Goal: Task Accomplishment & Management: Use online tool/utility

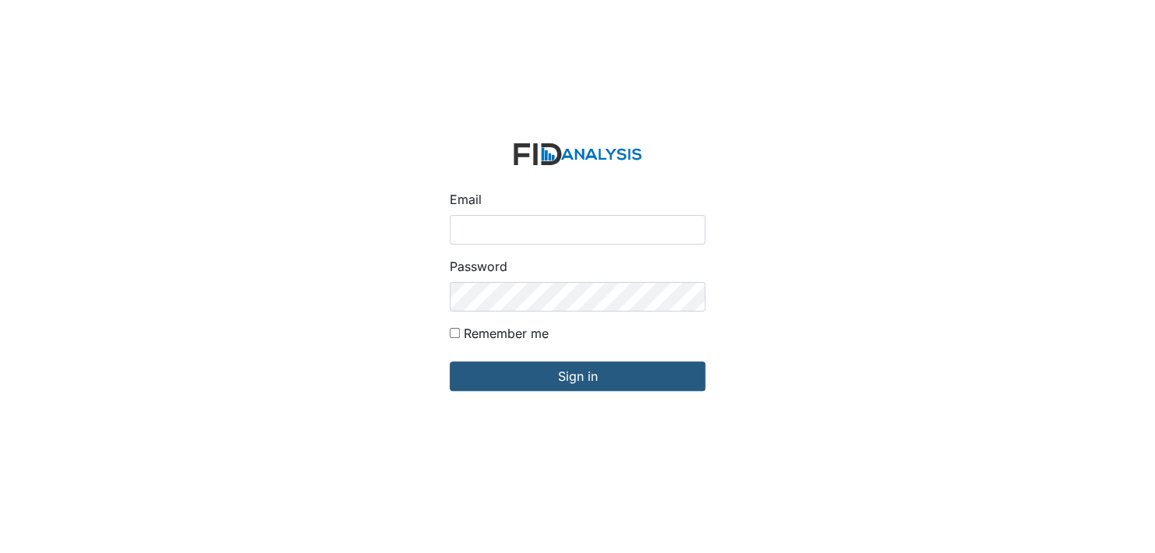
click at [580, 230] on input "Email" at bounding box center [578, 230] width 256 height 30
click at [450, 362] on input "Sign in" at bounding box center [578, 377] width 256 height 30
click at [513, 235] on input "tlassiter" at bounding box center [578, 230] width 256 height 30
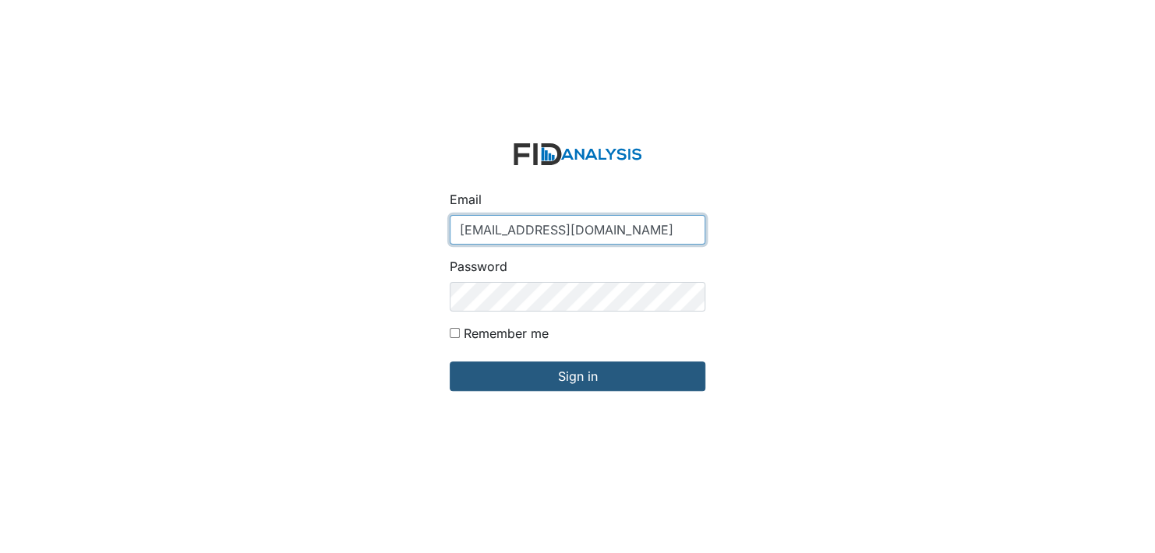
type input "[EMAIL_ADDRESS][DOMAIN_NAME]"
click at [450, 362] on input "Sign in" at bounding box center [578, 377] width 256 height 30
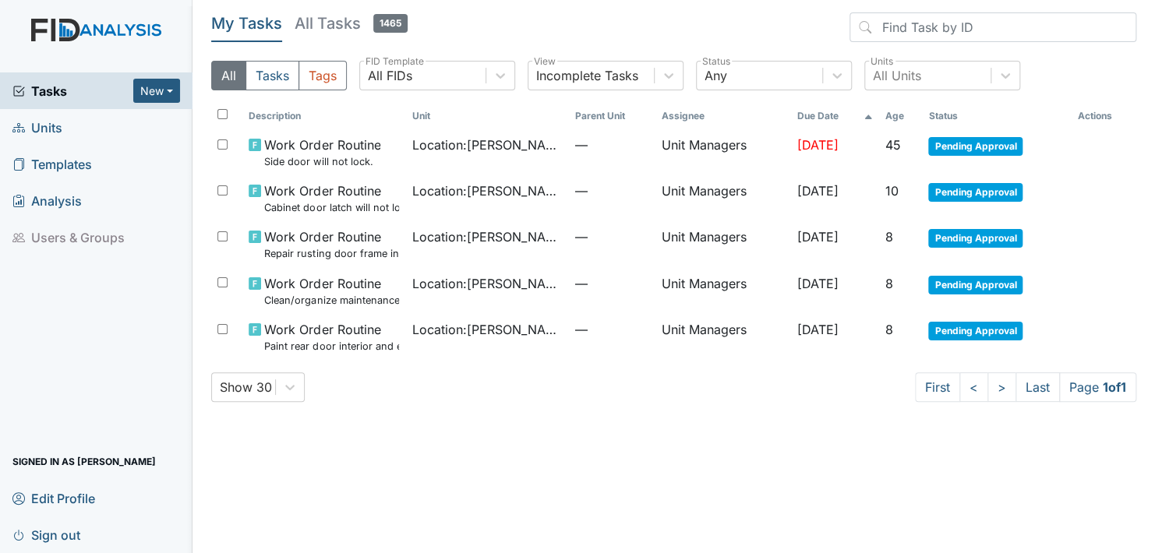
click at [44, 130] on span "Units" at bounding box center [37, 127] width 50 height 24
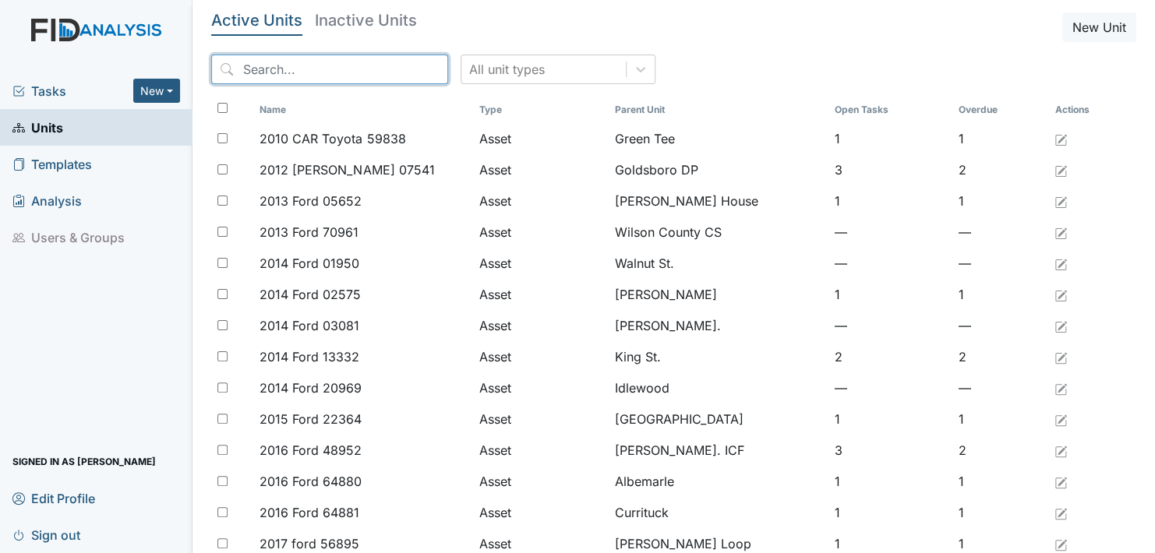
click at [380, 65] on input "search" at bounding box center [329, 70] width 237 height 30
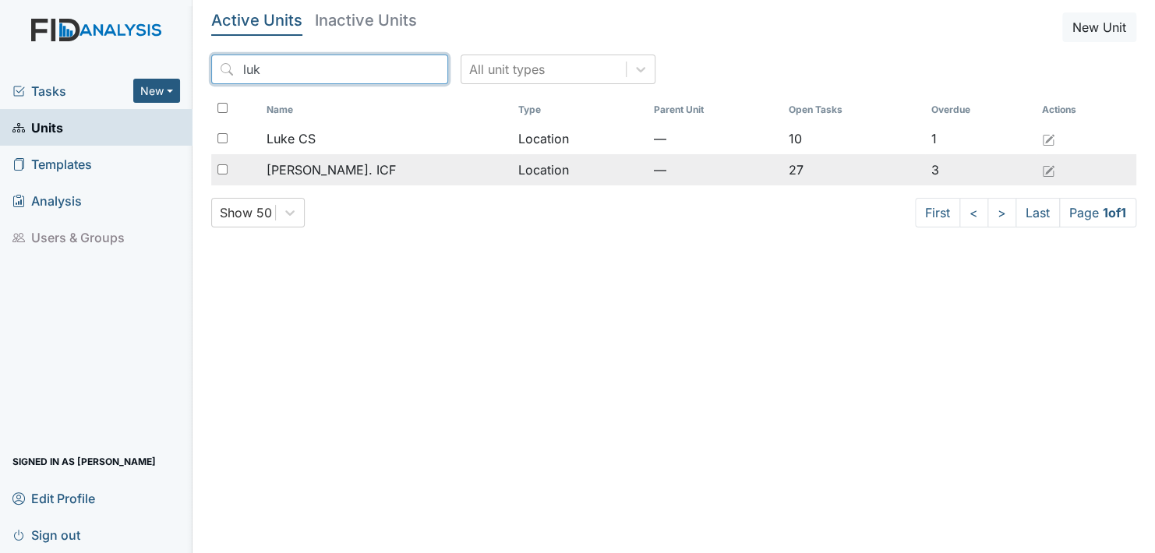
type input "luk"
click at [318, 174] on span "[PERSON_NAME]. ICF" at bounding box center [330, 170] width 129 height 19
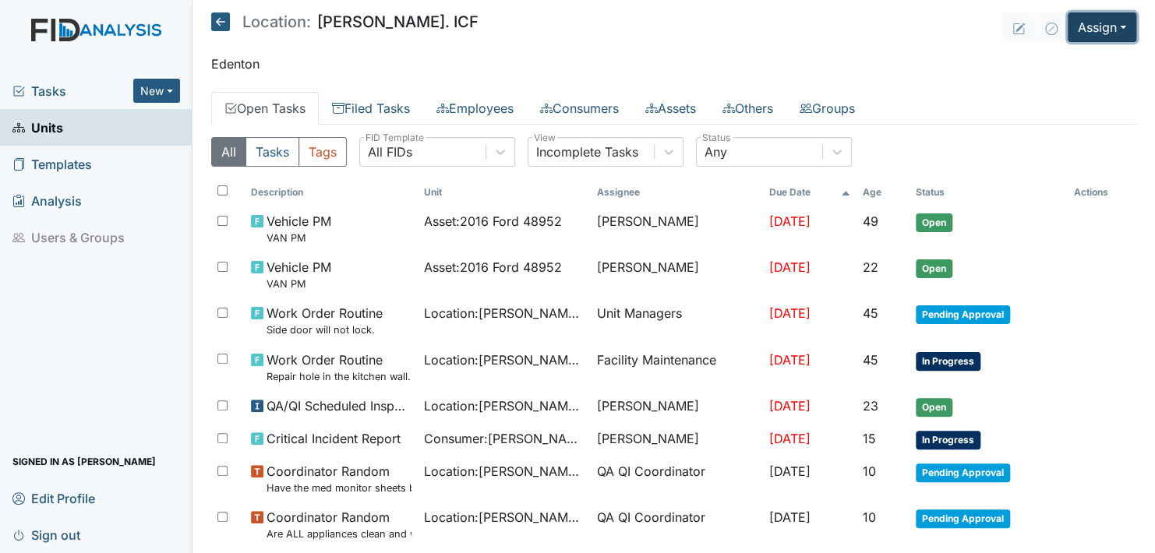
click at [1087, 36] on button "Assign" at bounding box center [1101, 27] width 69 height 30
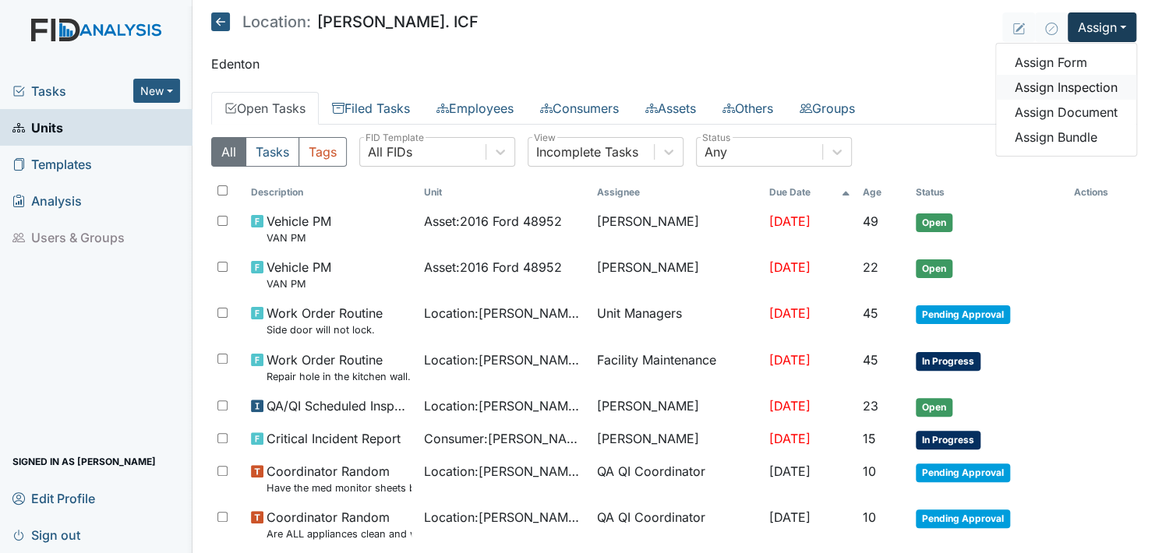
click at [1051, 93] on link "Assign Inspection" at bounding box center [1066, 87] width 140 height 25
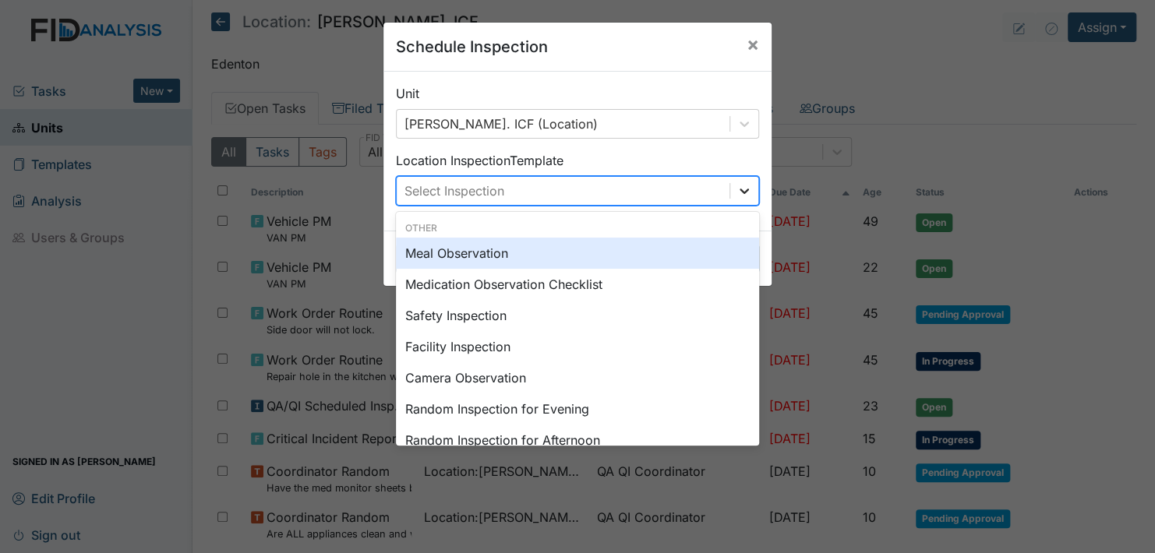
click at [749, 199] on div at bounding box center [744, 191] width 28 height 28
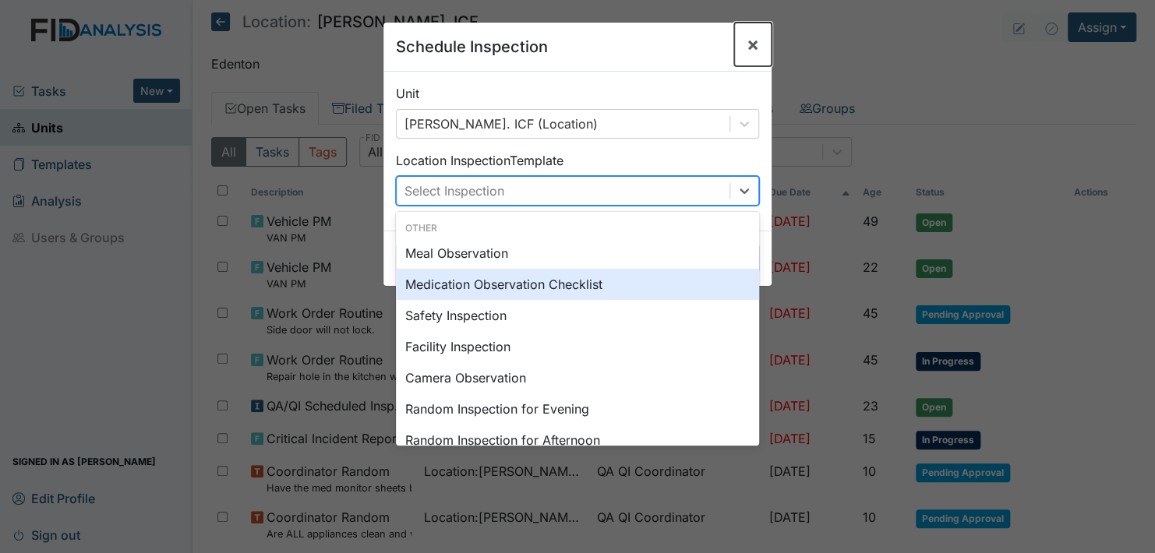
click at [752, 42] on span "×" at bounding box center [752, 44] width 12 height 23
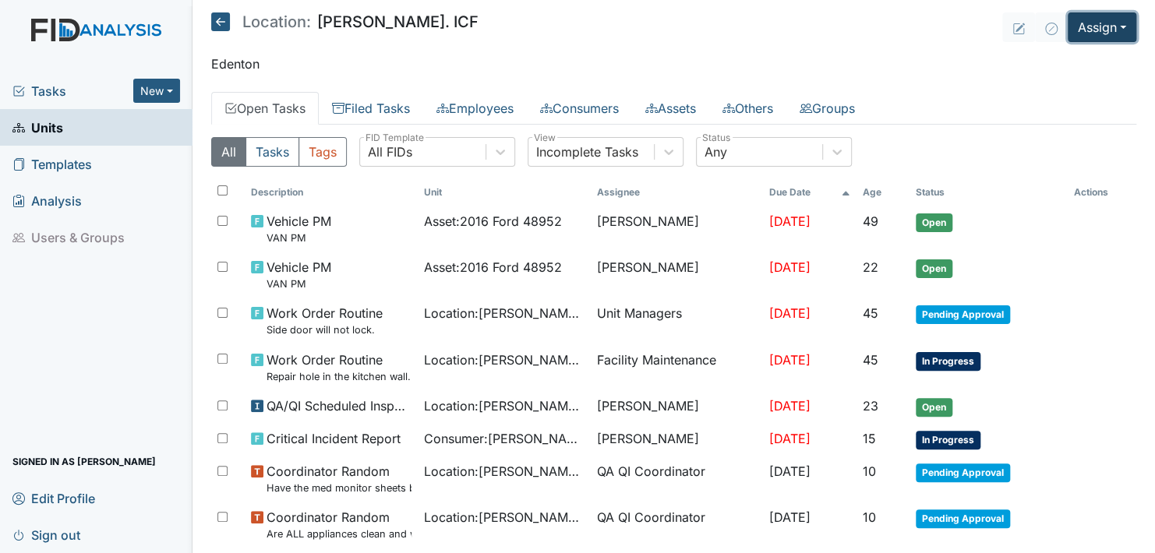
click at [1093, 22] on button "Assign" at bounding box center [1101, 27] width 69 height 30
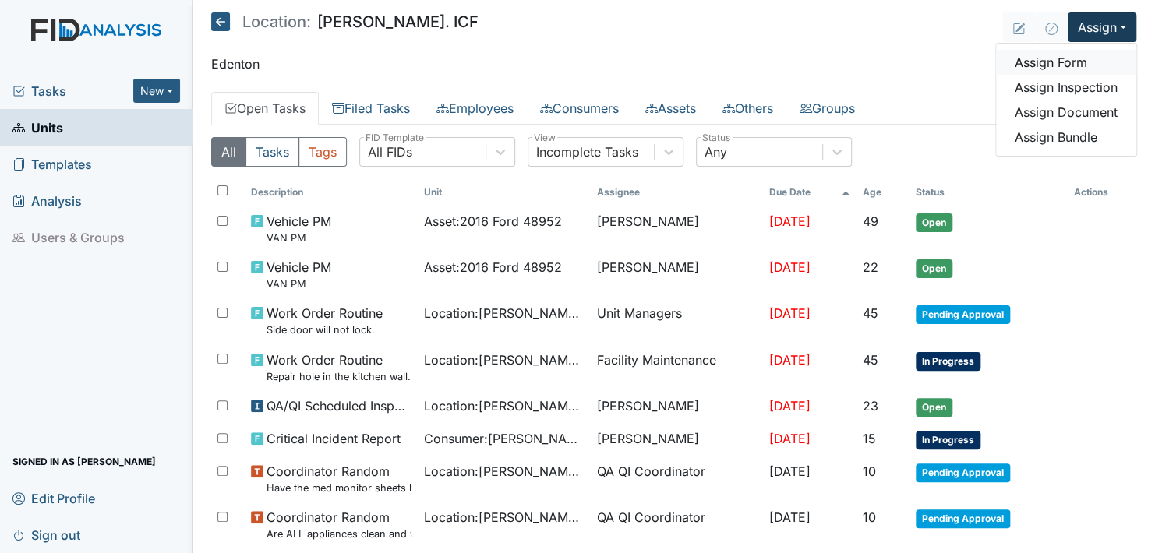
click at [1066, 59] on link "Assign Form" at bounding box center [1066, 62] width 140 height 25
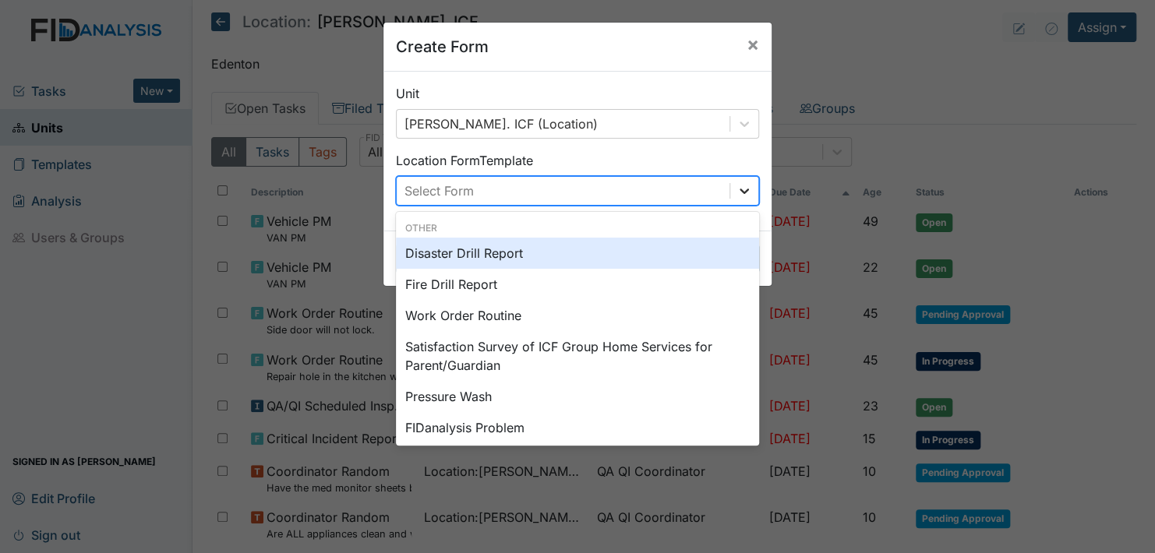
click at [736, 195] on icon at bounding box center [744, 191] width 16 height 16
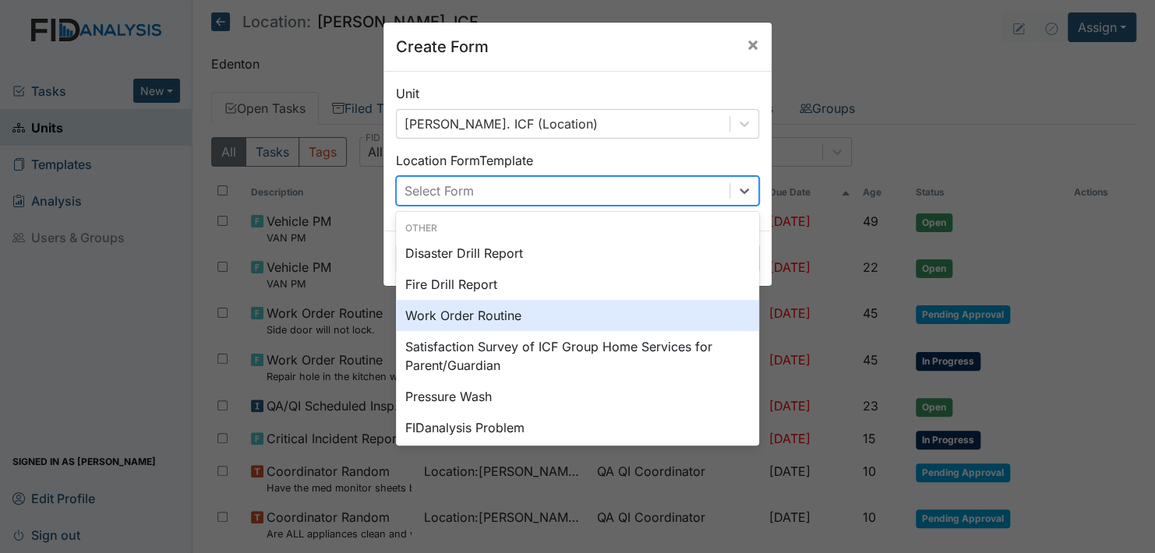
click at [545, 314] on div "Work Order Routine" at bounding box center [577, 315] width 363 height 31
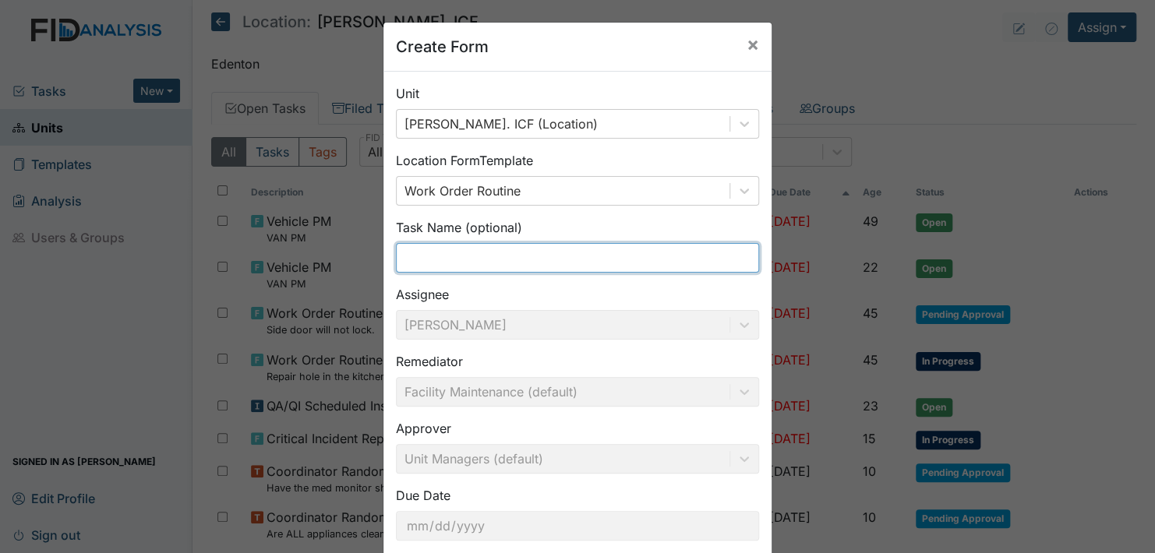
click at [460, 245] on input "text" at bounding box center [577, 258] width 363 height 30
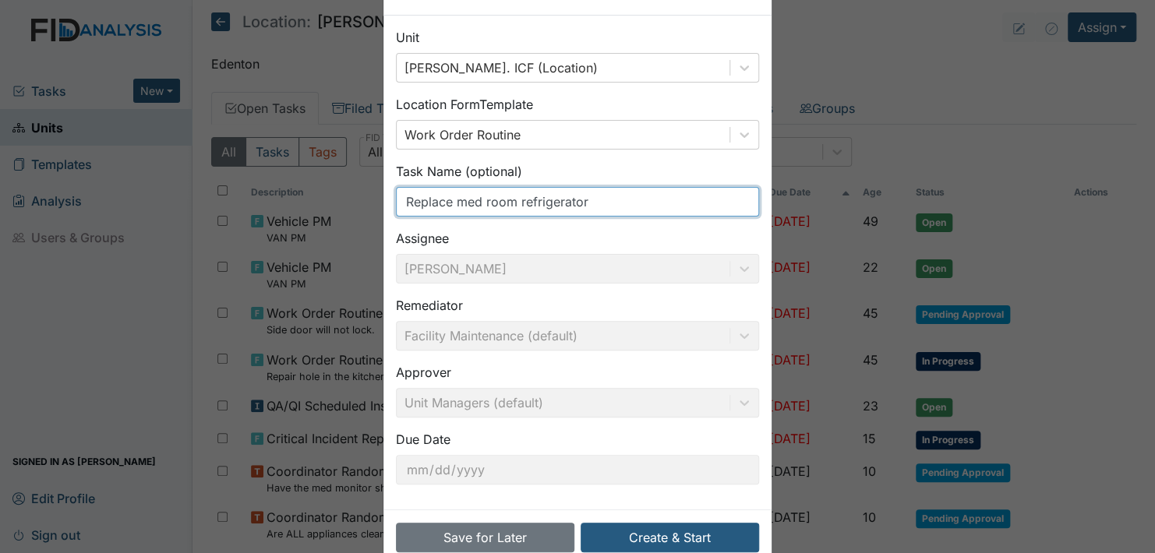
scroll to position [89, 0]
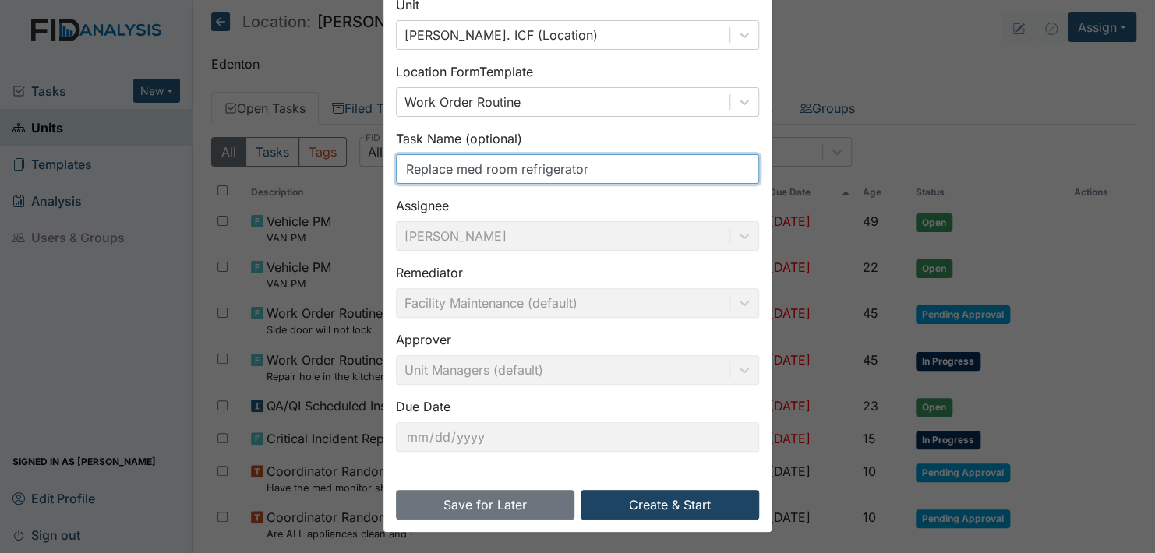
type input "Replace med room refrigerator"
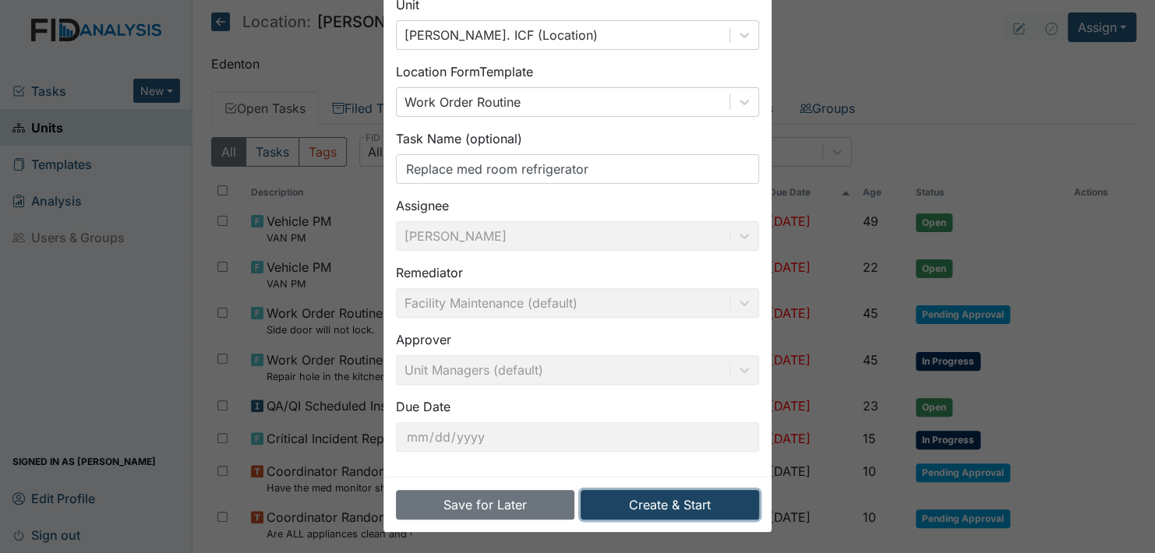
click at [644, 499] on button "Create & Start" at bounding box center [669, 505] width 178 height 30
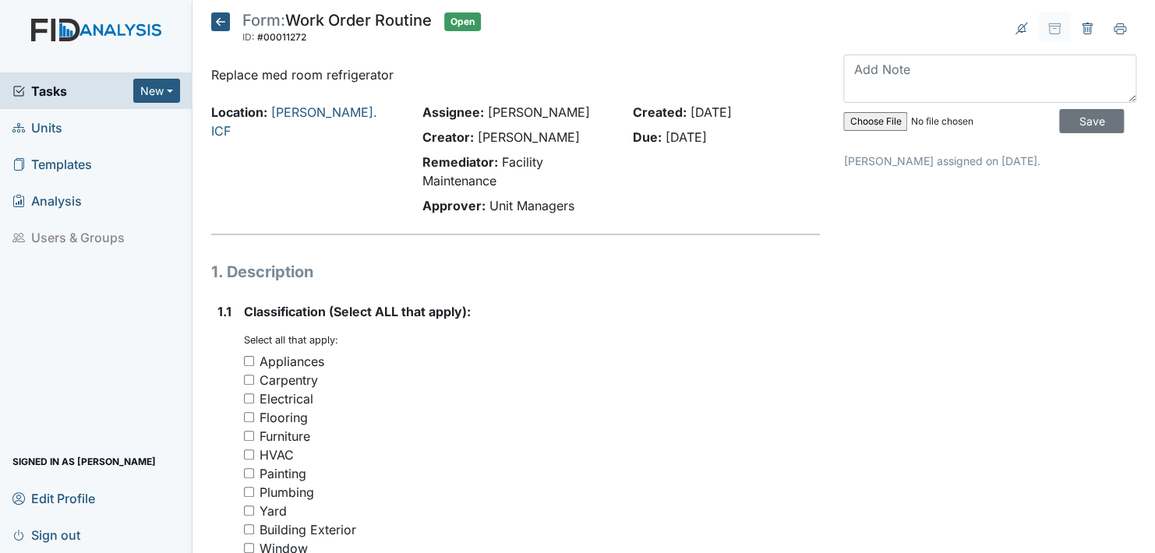
click at [316, 366] on div "Appliances" at bounding box center [291, 361] width 65 height 19
click at [254, 366] on input "Appliances" at bounding box center [249, 361] width 10 height 10
checkbox input "true"
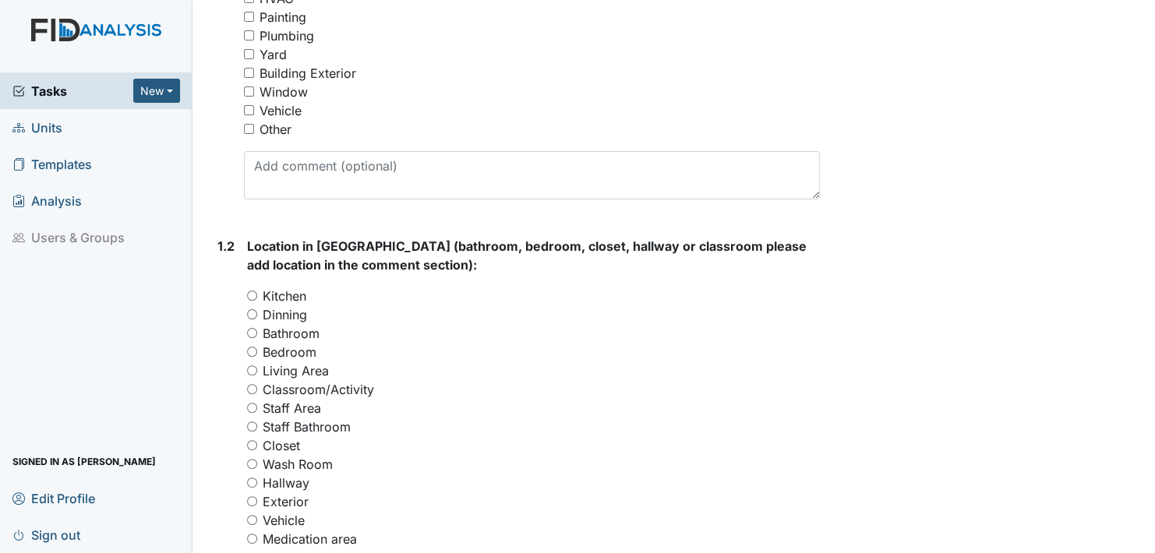
scroll to position [508, 0]
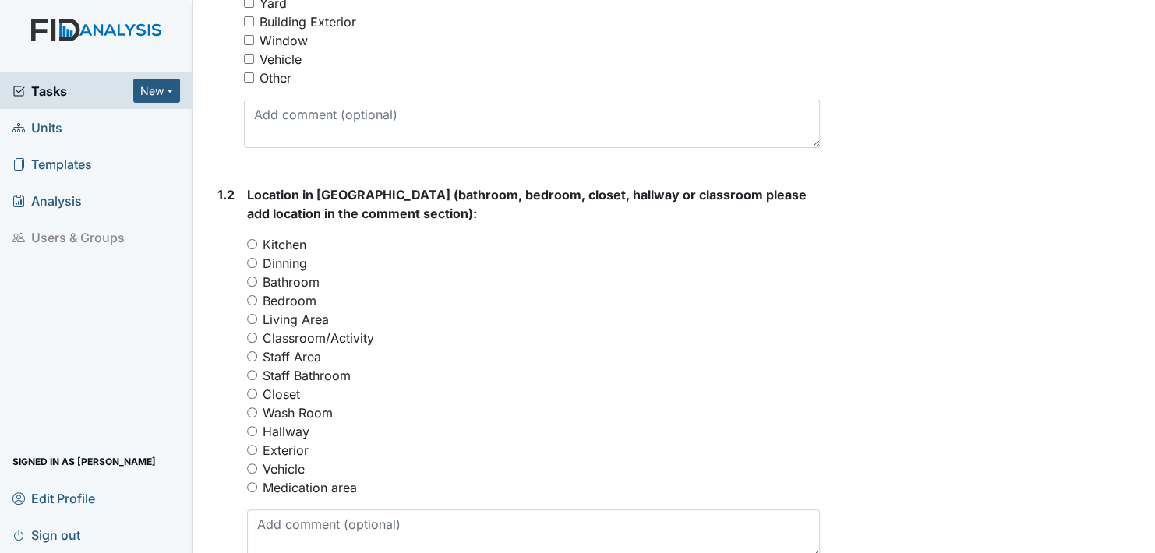
click at [266, 489] on label "Medication area" at bounding box center [310, 487] width 94 height 19
click at [257, 489] on input "Medication area" at bounding box center [252, 487] width 10 height 10
radio input "true"
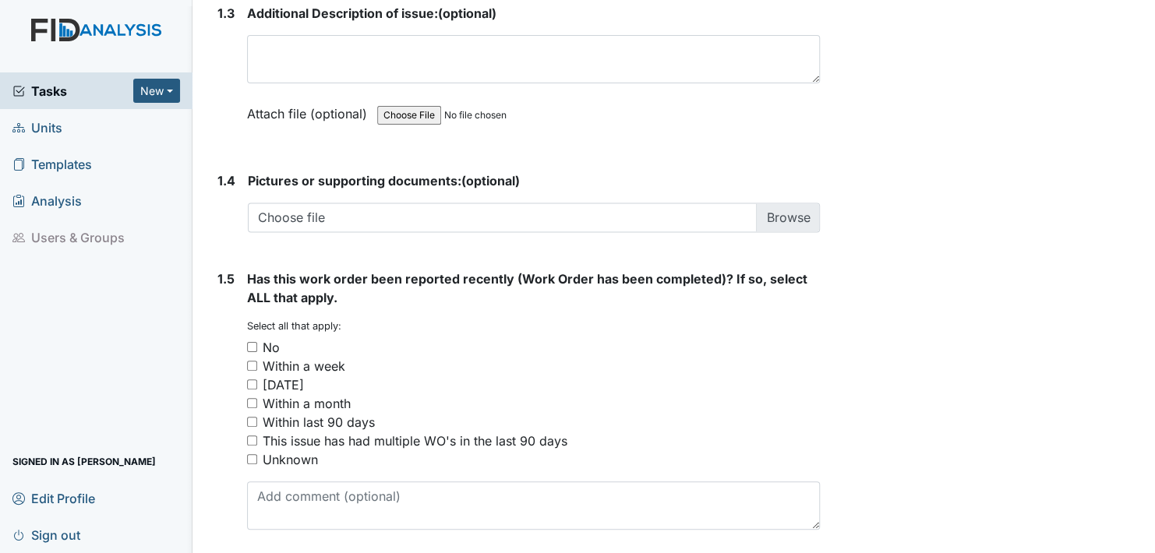
scroll to position [1153, 0]
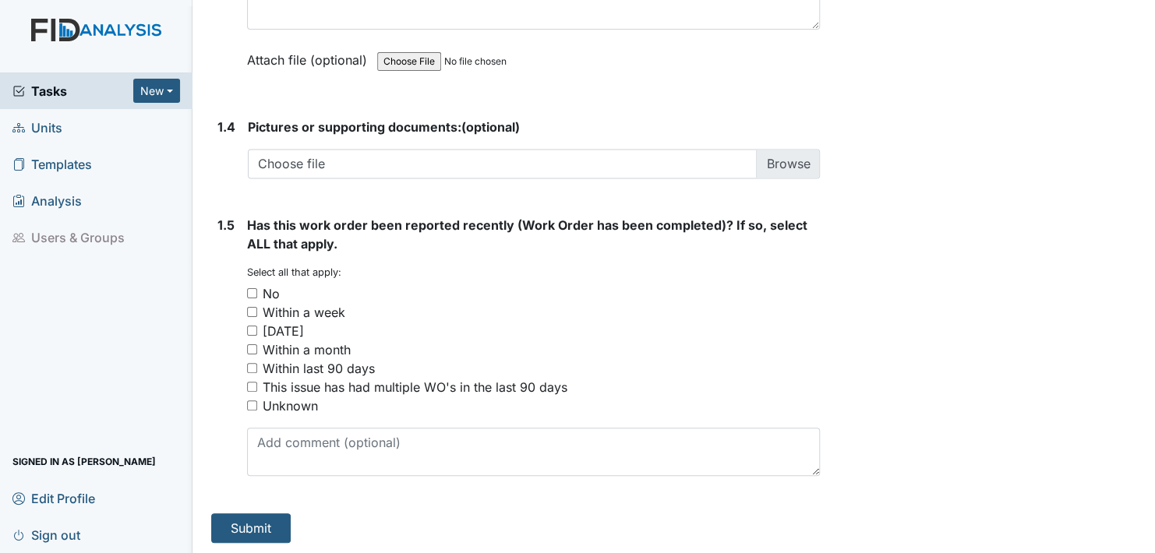
click at [252, 292] on input "No" at bounding box center [252, 293] width 10 height 10
checkbox input "true"
click at [245, 528] on button "Submit" at bounding box center [250, 528] width 79 height 30
